Goal: Task Accomplishment & Management: Use online tool/utility

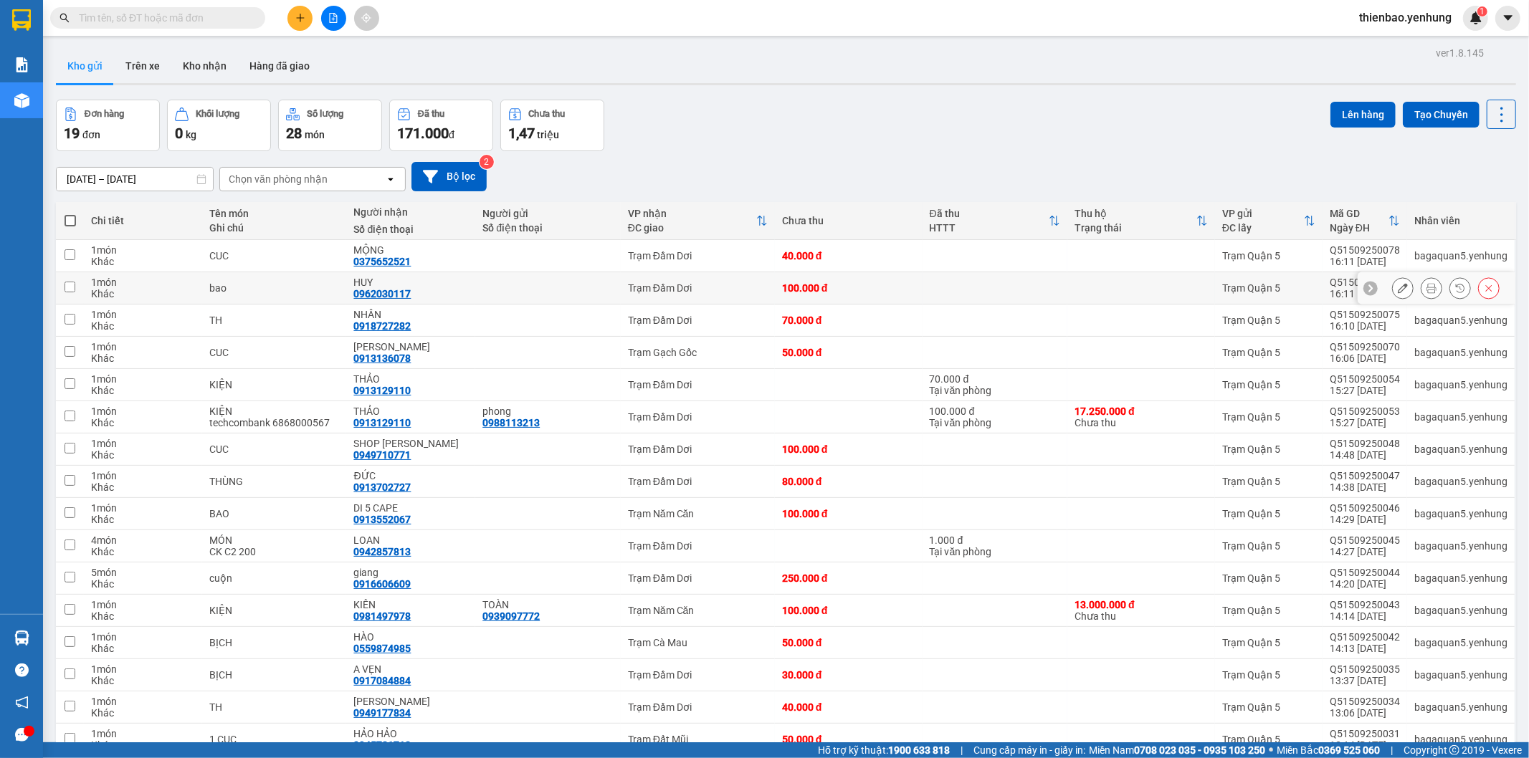
click at [1486, 291] on icon at bounding box center [1489, 288] width 6 height 6
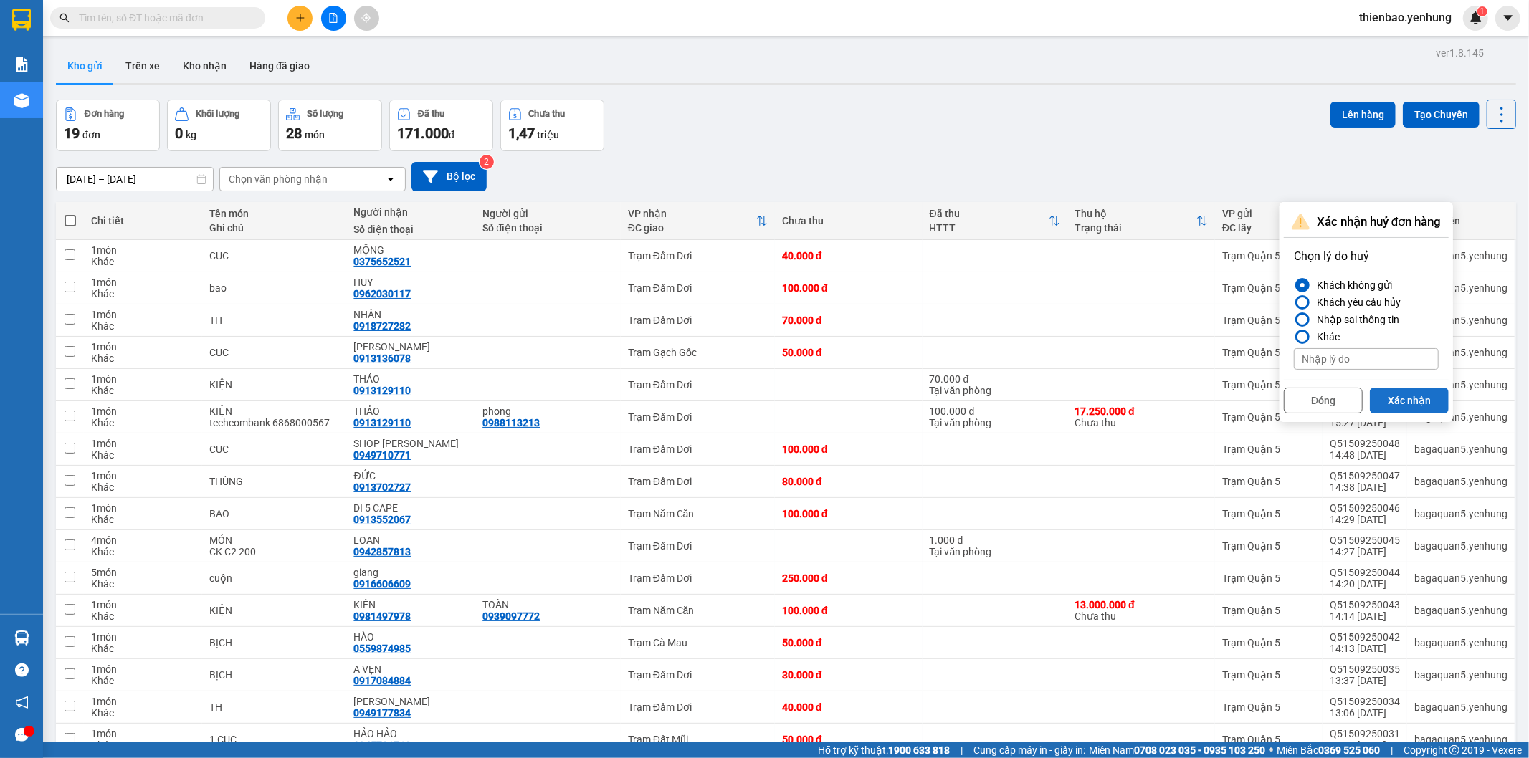
click at [1392, 394] on button "Xác nhận" at bounding box center [1408, 401] width 79 height 26
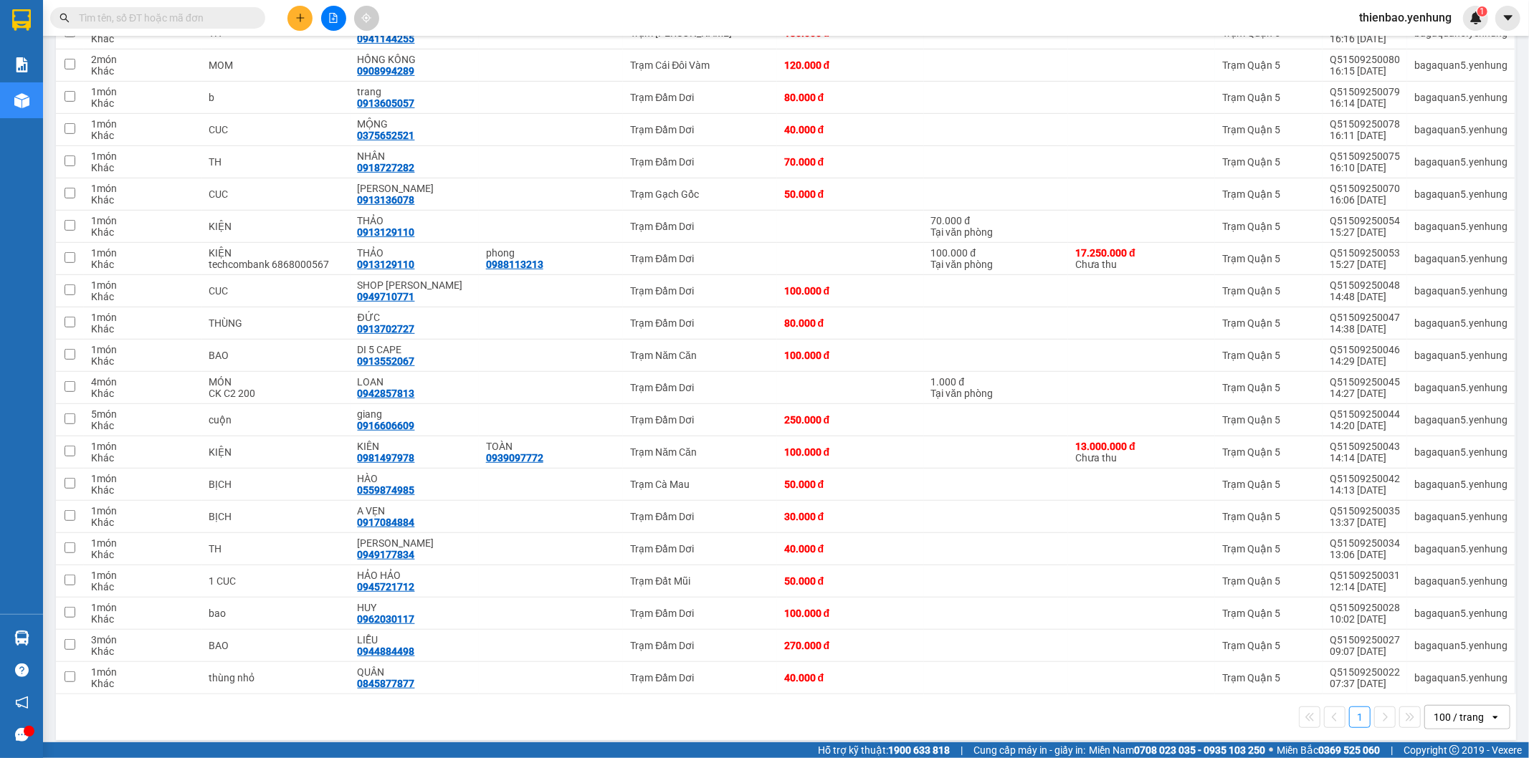
scroll to position [480, 0]
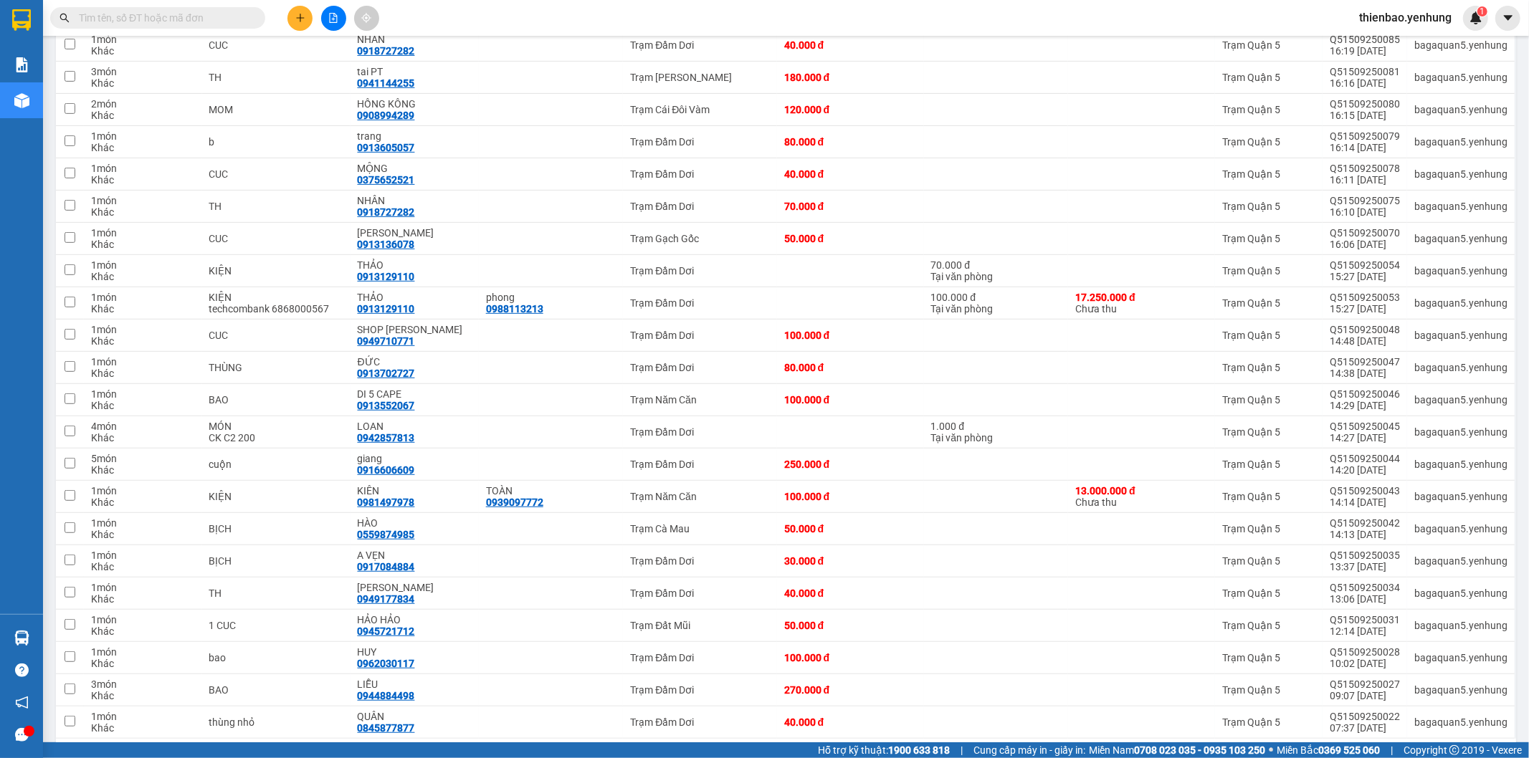
click at [186, 19] on input "text" at bounding box center [163, 18] width 169 height 16
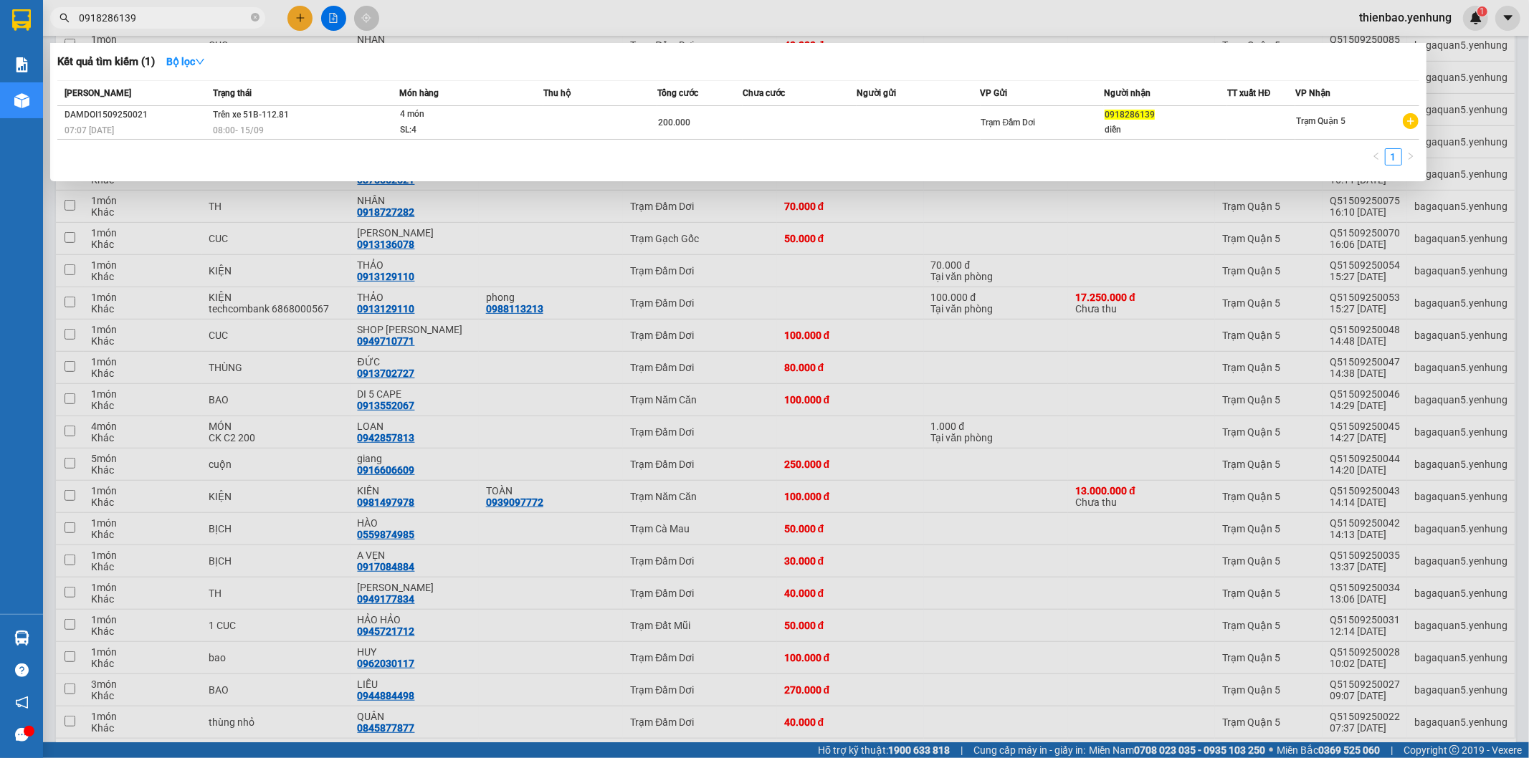
type input "0918286139"
click at [865, 421] on div at bounding box center [764, 379] width 1529 height 758
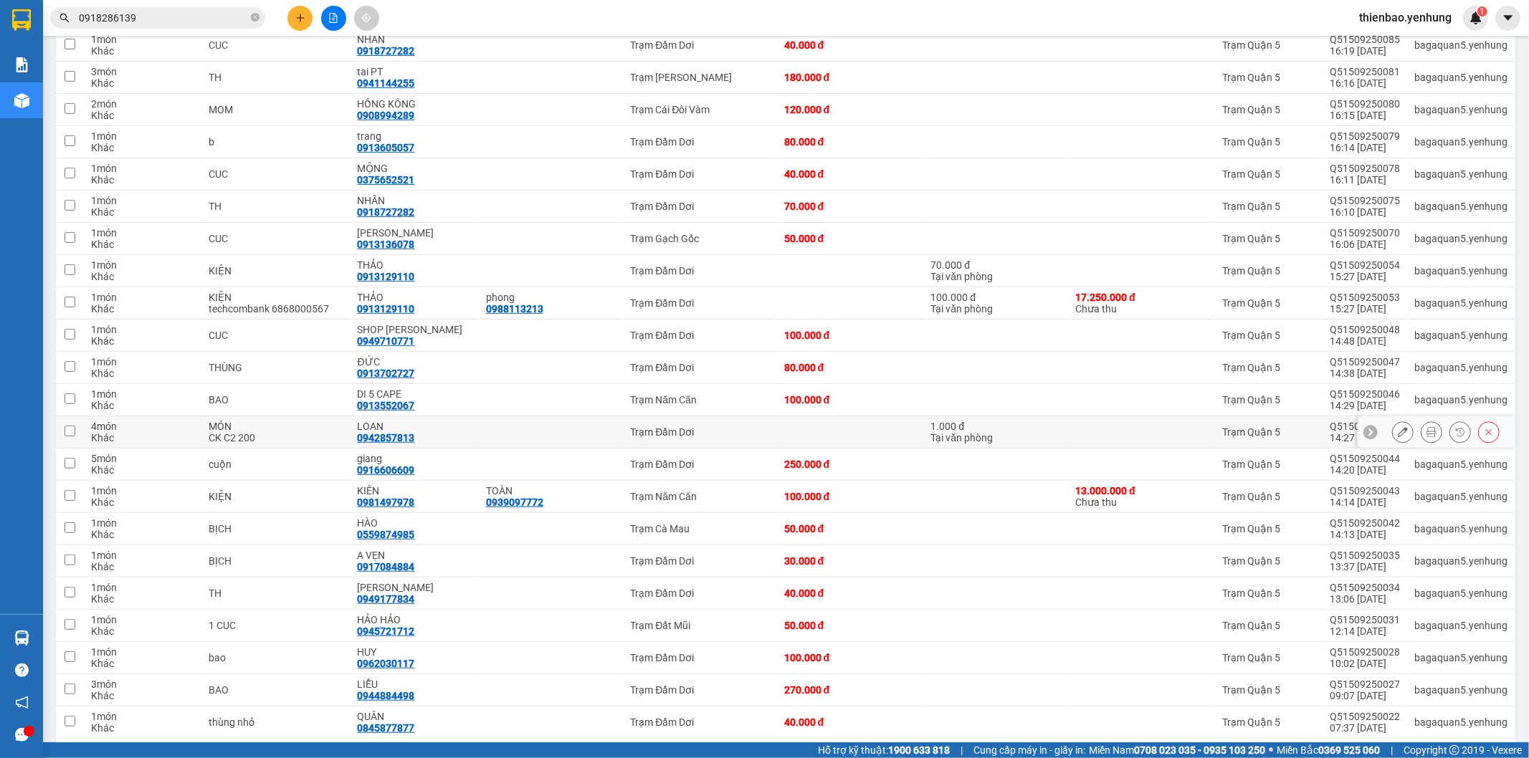
click at [1015, 421] on div "1.000 đ" at bounding box center [996, 426] width 130 height 11
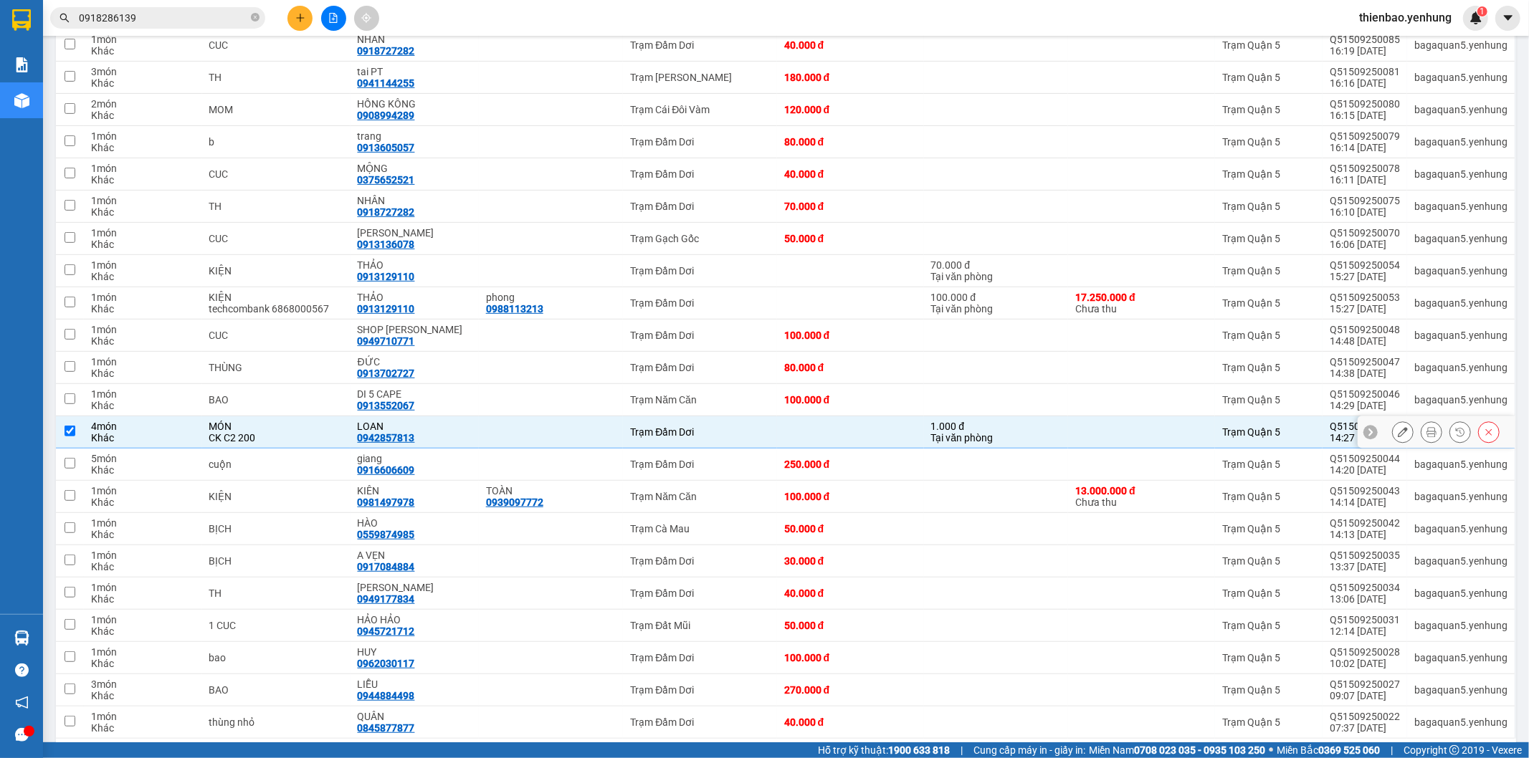
click at [1015, 421] on div "1.000 đ" at bounding box center [996, 426] width 130 height 11
checkbox input "false"
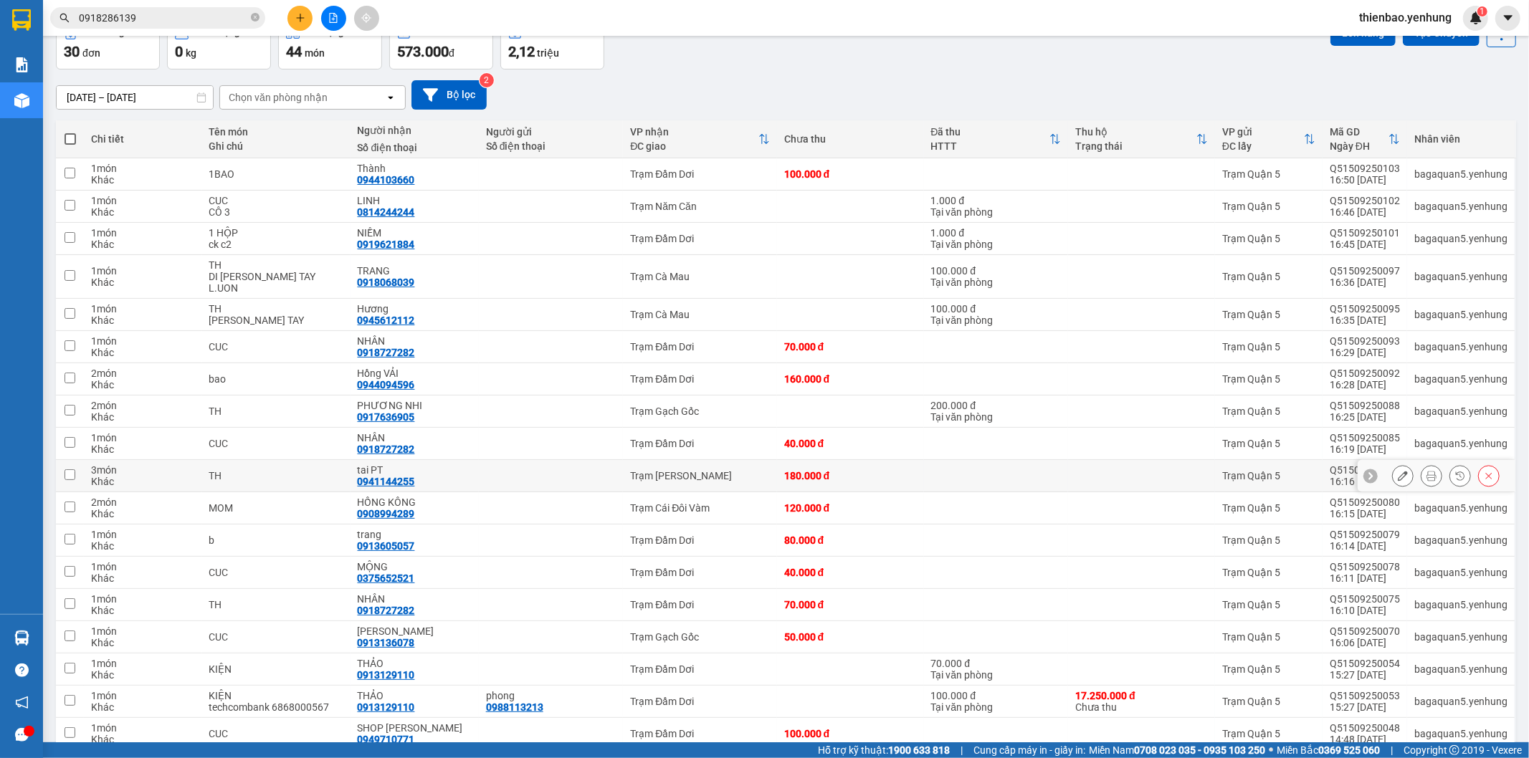
scroll to position [0, 0]
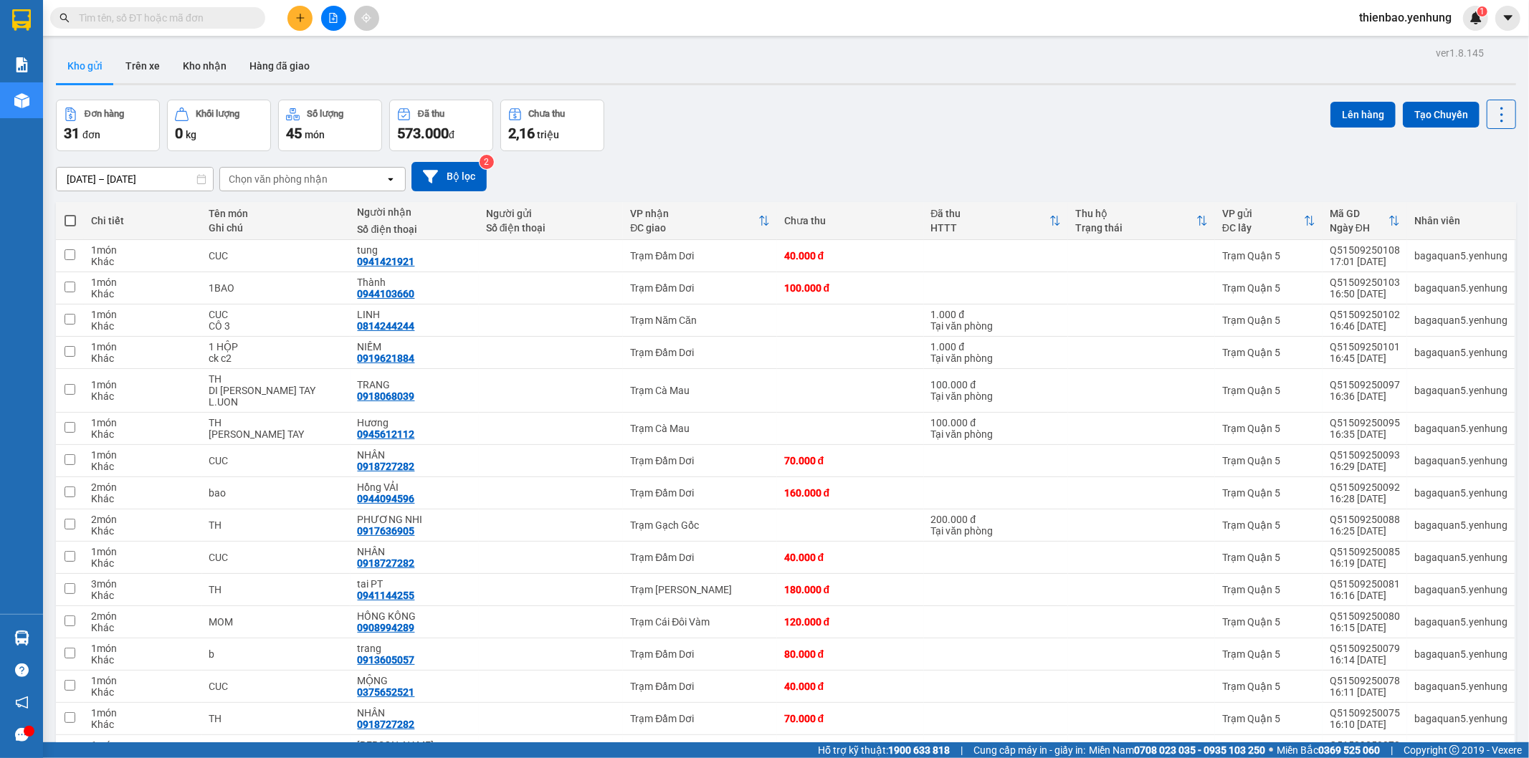
drag, startPoint x: 319, startPoint y: 16, endPoint x: 331, endPoint y: 14, distance: 12.4
click at [325, 15] on div at bounding box center [332, 18] width 107 height 25
click at [332, 14] on icon "file-add" at bounding box center [333, 18] width 10 height 10
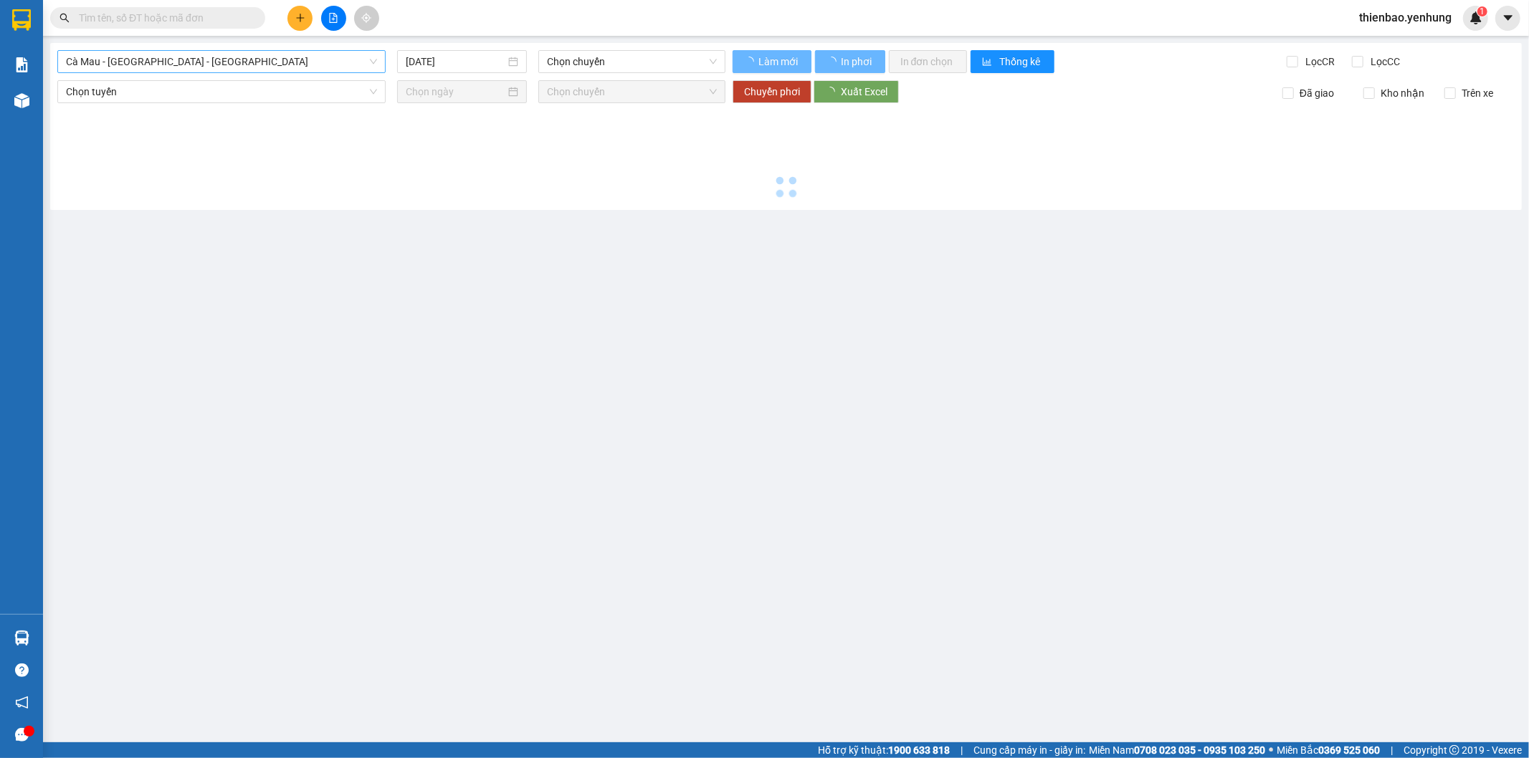
click at [247, 70] on span "Cà Mau - Sài Gòn - Đồng Nai" at bounding box center [221, 61] width 311 height 21
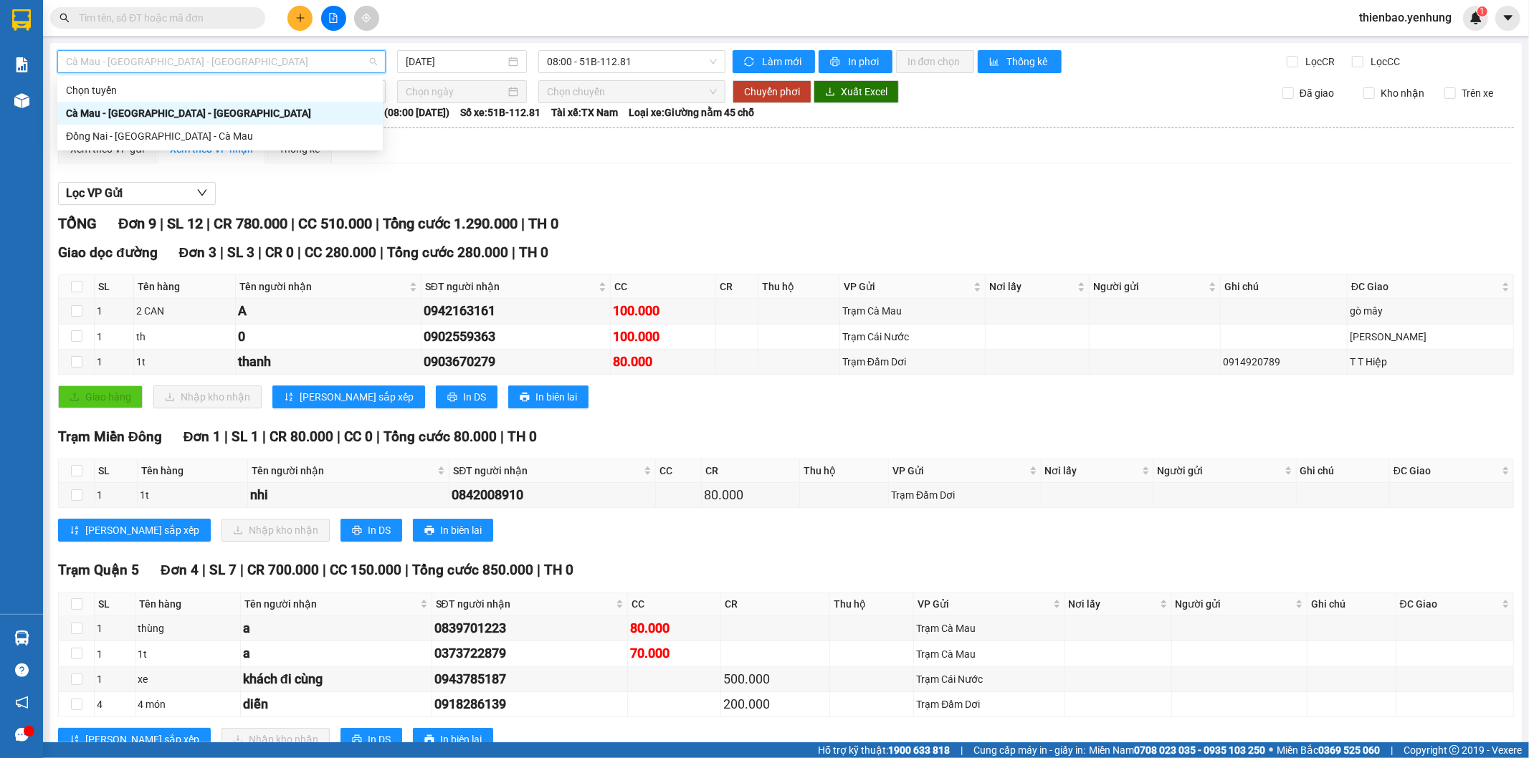
click at [239, 110] on div "Cà Mau - Sài Gòn - Đồng Nai" at bounding box center [220, 113] width 308 height 16
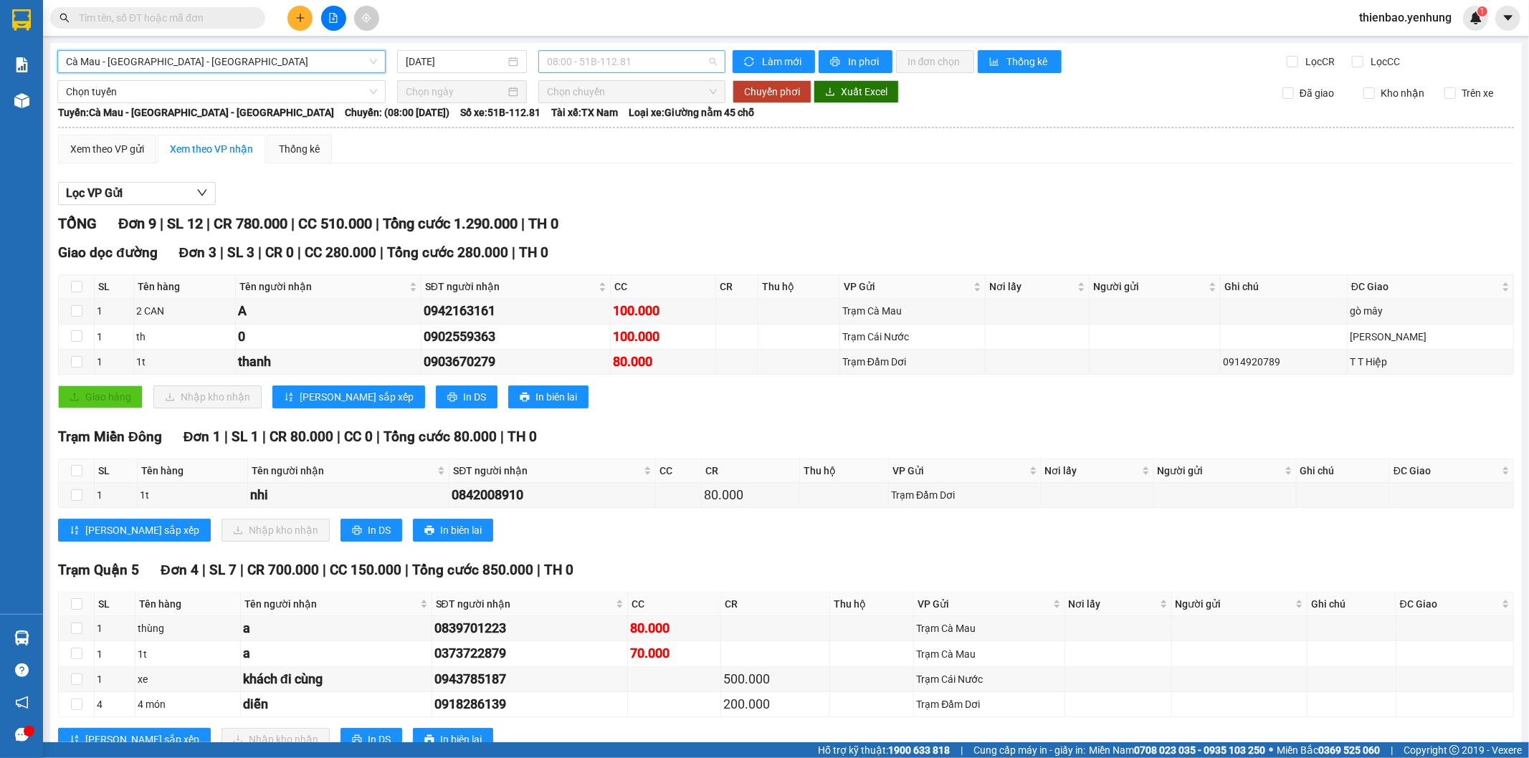
click at [613, 70] on span "08:00 - 51B-112.81" at bounding box center [631, 61] width 169 height 21
click at [473, 69] on input "15/09/2025" at bounding box center [456, 62] width 100 height 16
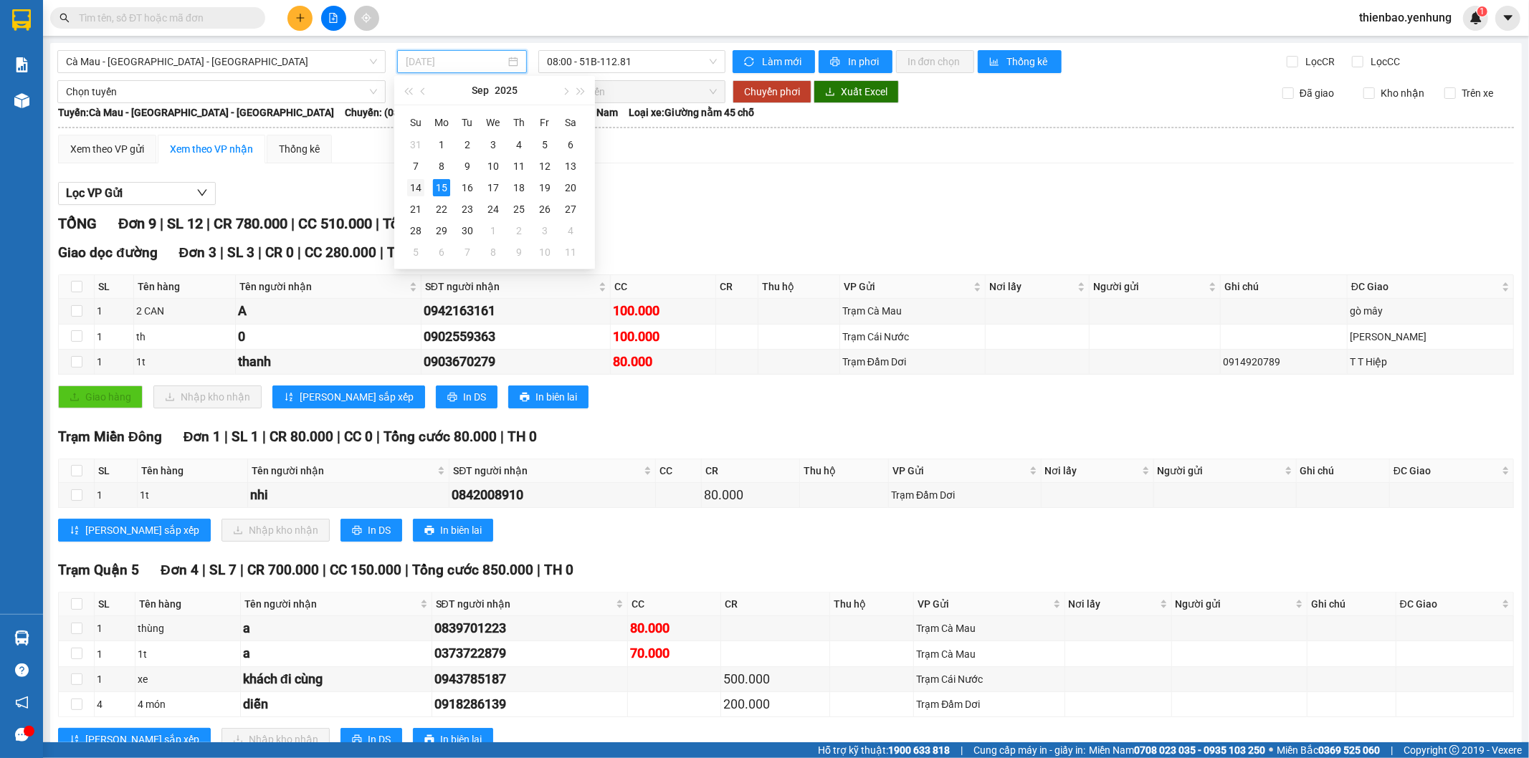
click at [417, 183] on div "14" at bounding box center [415, 187] width 17 height 17
type input "14/09/2025"
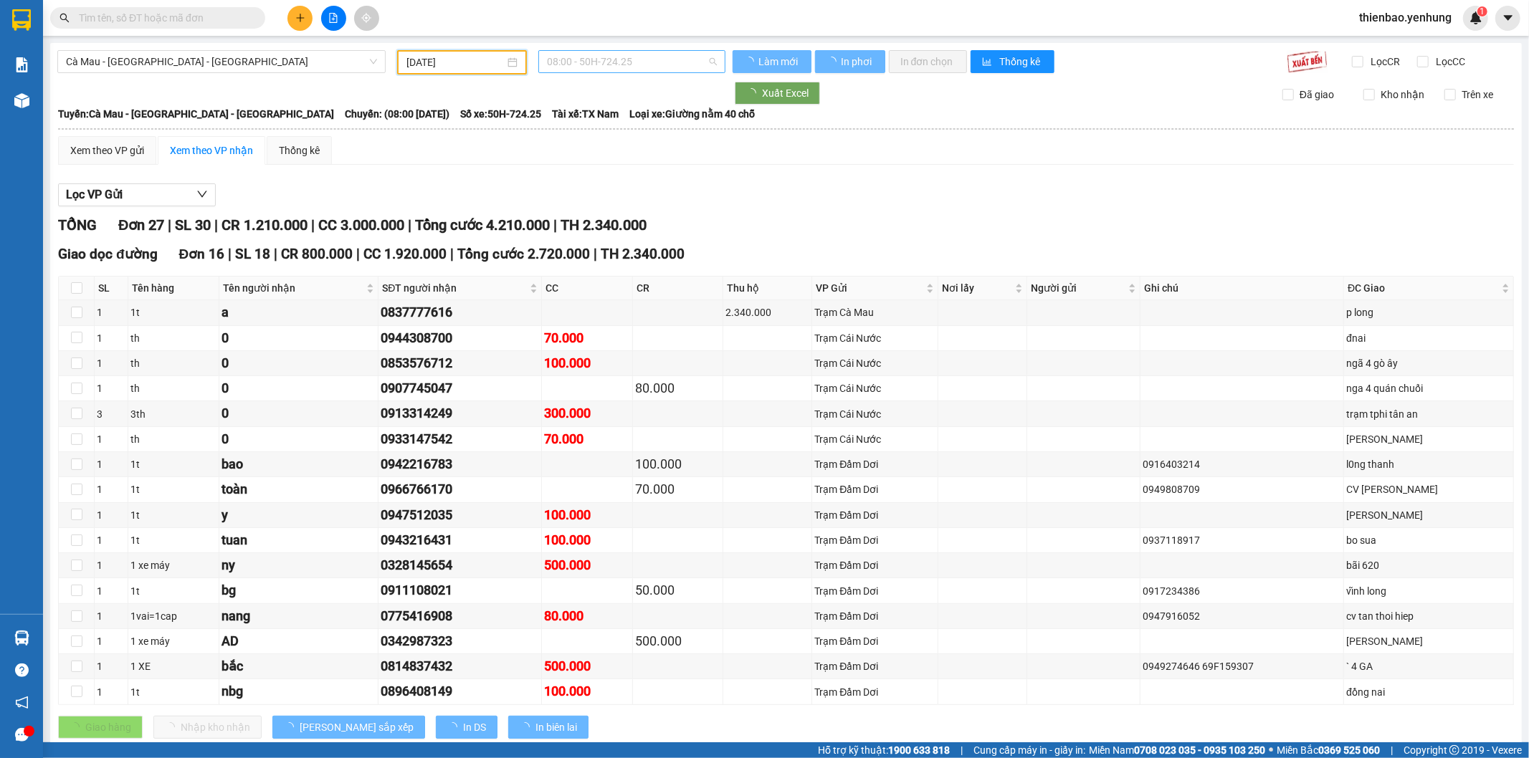
click at [602, 69] on span "08:00 - 50H-724.25" at bounding box center [631, 61] width 169 height 21
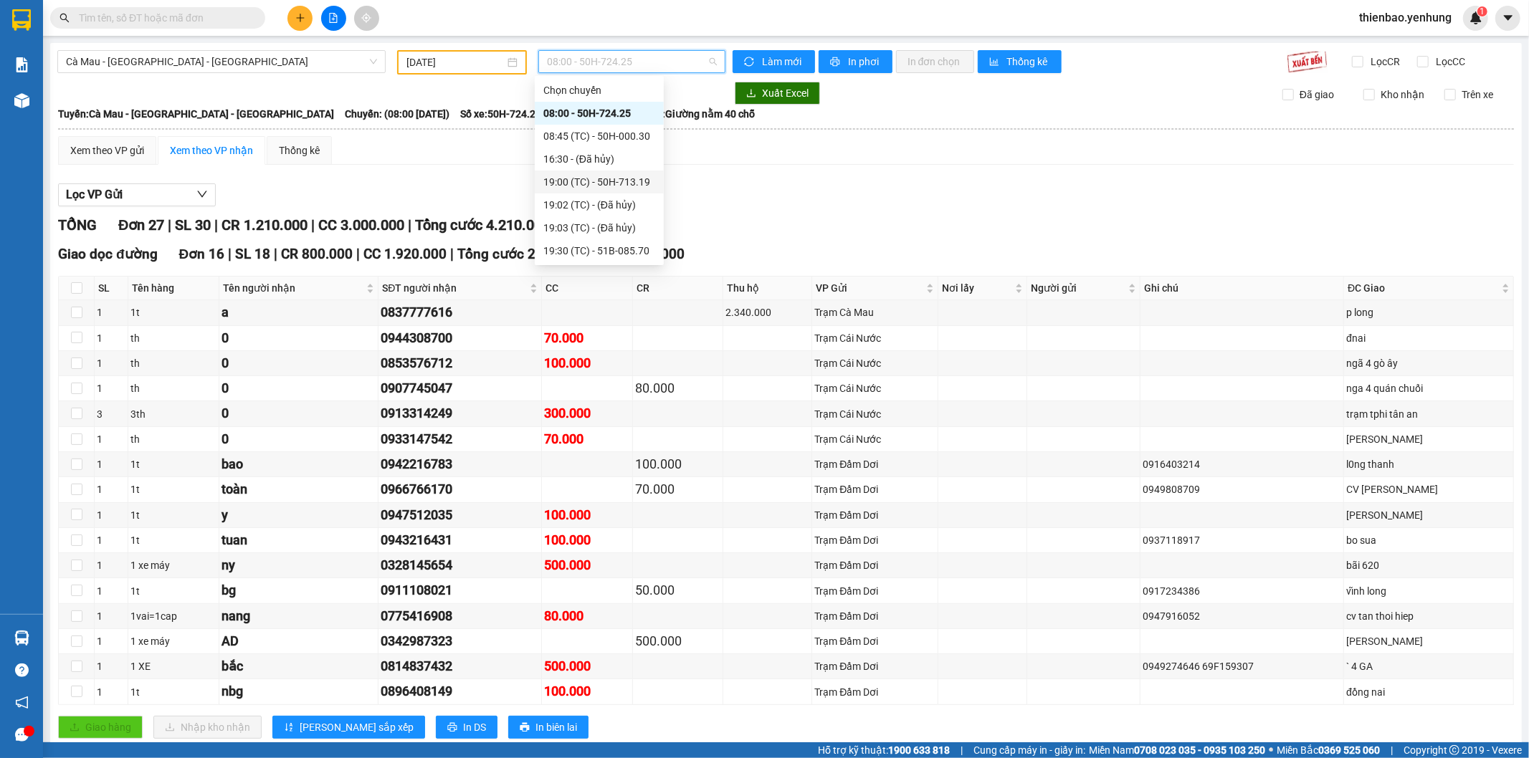
click at [598, 190] on div "19:00 (TC) - 50H-713.19" at bounding box center [599, 182] width 129 height 23
